Goal: Download file/media

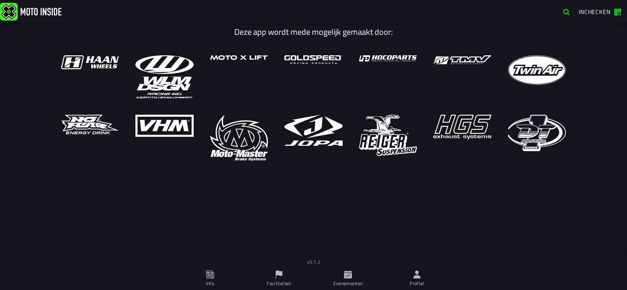
click at [417, 277] on icon at bounding box center [416, 275] width 7 height 8
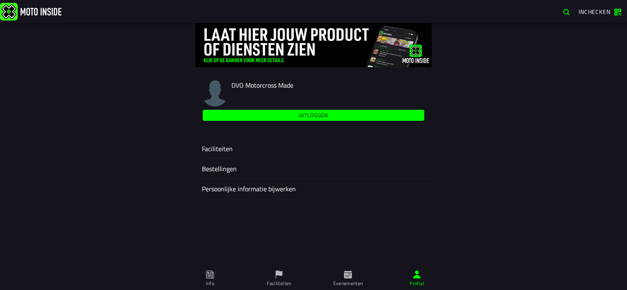
click at [226, 152] on ion-label "Faciliteiten" at bounding box center [313, 149] width 223 height 10
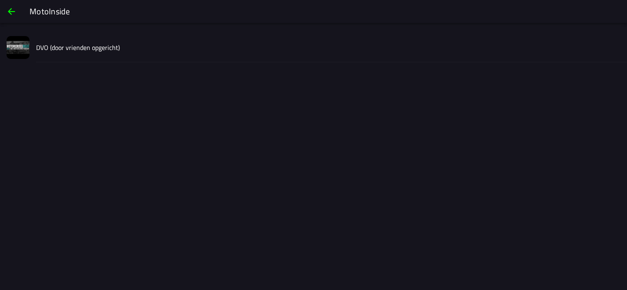
click at [0, 0] on slot "DVO (door vrienden opgericht)" at bounding box center [0, 0] width 0 height 0
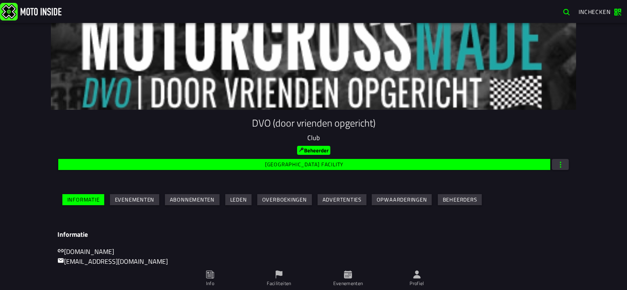
click at [0, 0] on slot "Evenementen" at bounding box center [0, 0] width 0 height 0
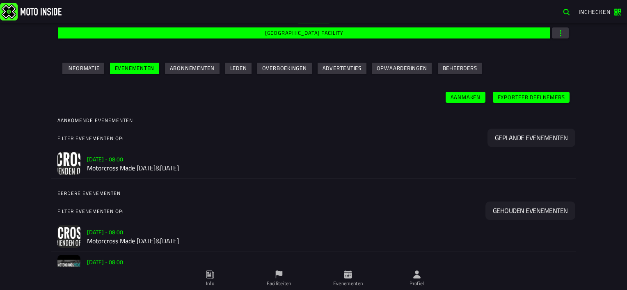
scroll to position [149, 0]
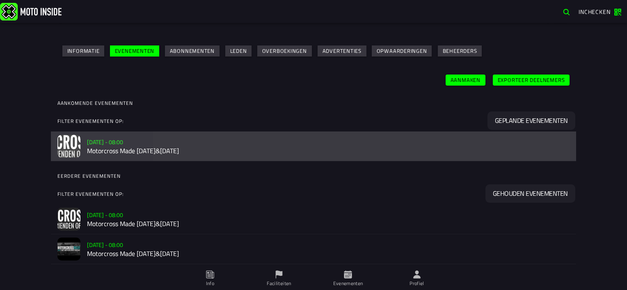
click at [325, 148] on h2 "Motorcross Made [DATE]&[DATE]" at bounding box center [328, 151] width 482 height 8
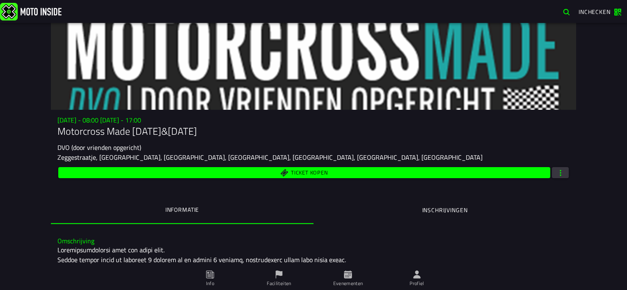
click at [559, 173] on span "button" at bounding box center [560, 173] width 7 height 8
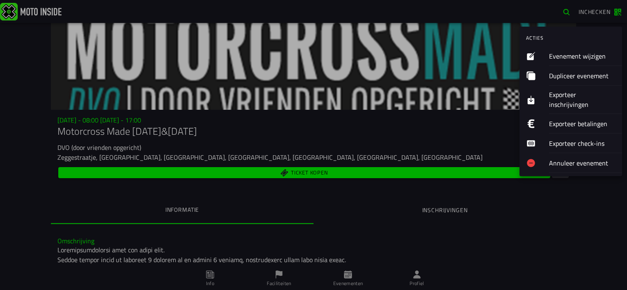
click at [582, 95] on ion-label "Exporteer inschrijvingen" at bounding box center [582, 100] width 66 height 20
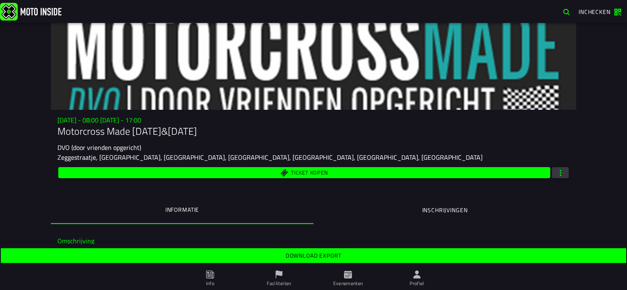
click at [345, 257] on span "Download export" at bounding box center [313, 256] width 612 height 6
